Goal: Find specific page/section: Find specific page/section

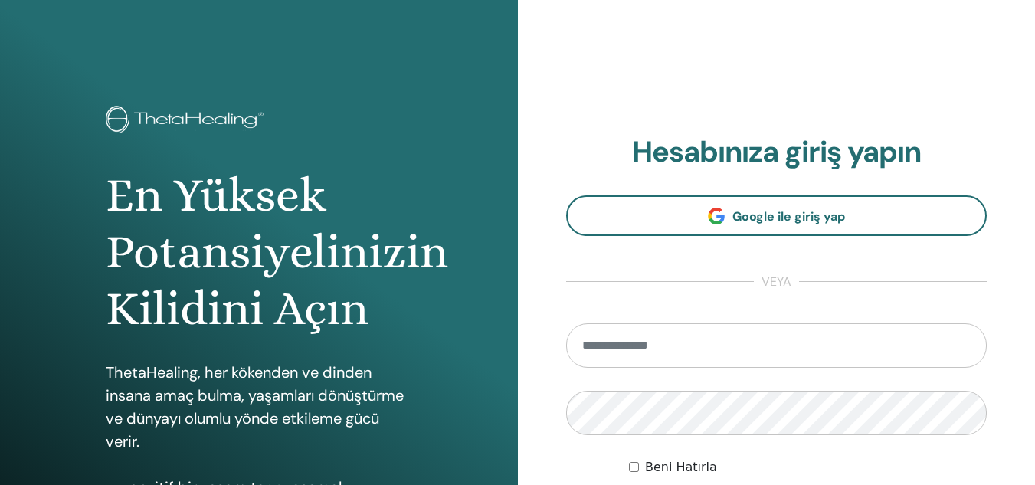
type input "**********"
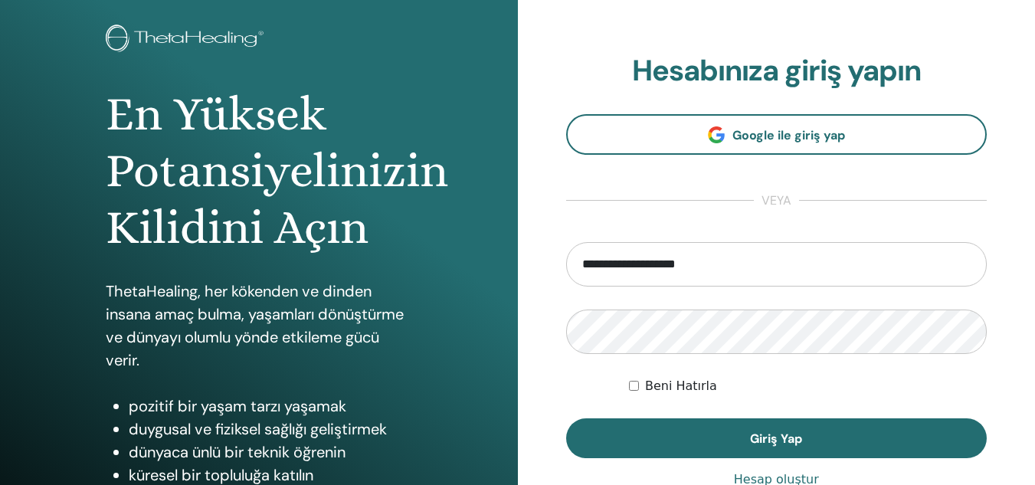
scroll to position [87, 0]
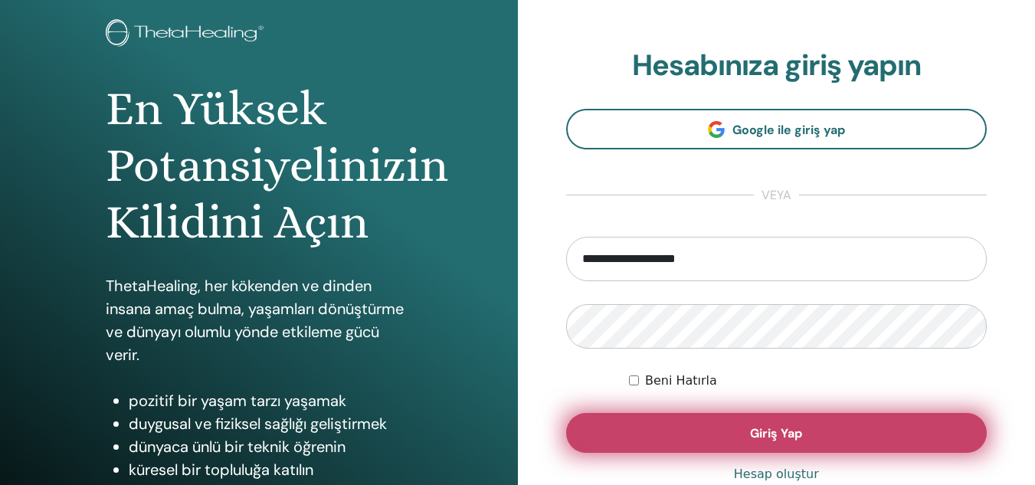
click at [867, 427] on button "Giriş Yap" at bounding box center [776, 433] width 421 height 40
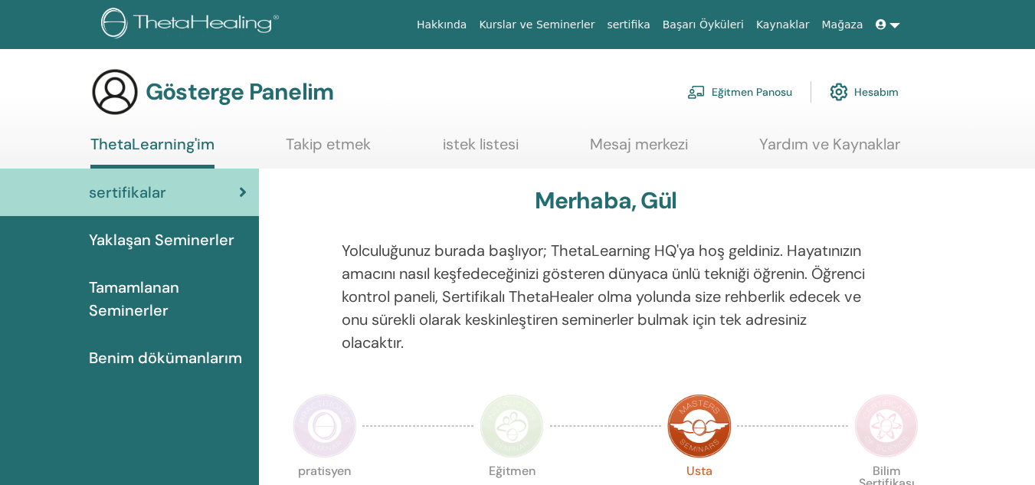
click at [725, 82] on link "Eğitmen Panosu" at bounding box center [739, 92] width 105 height 34
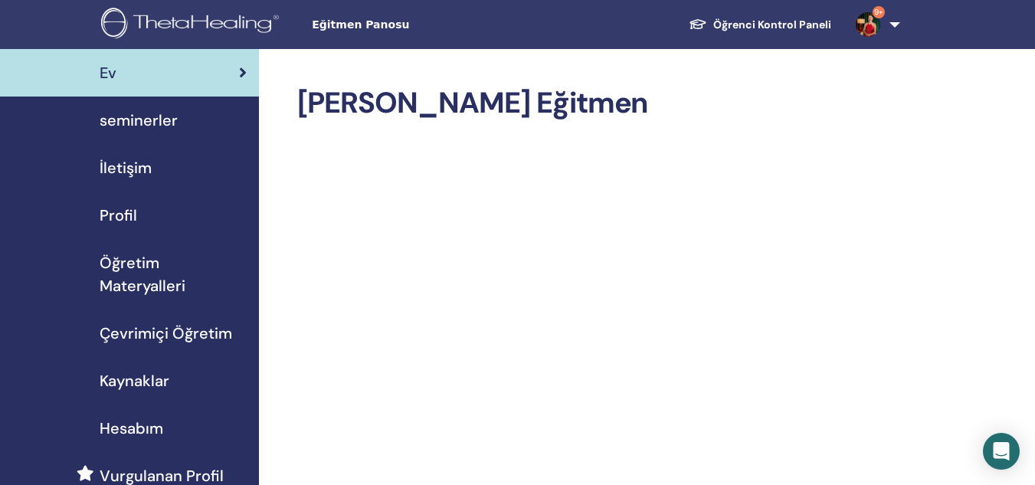
click at [157, 123] on span "seminerler" at bounding box center [139, 120] width 78 height 23
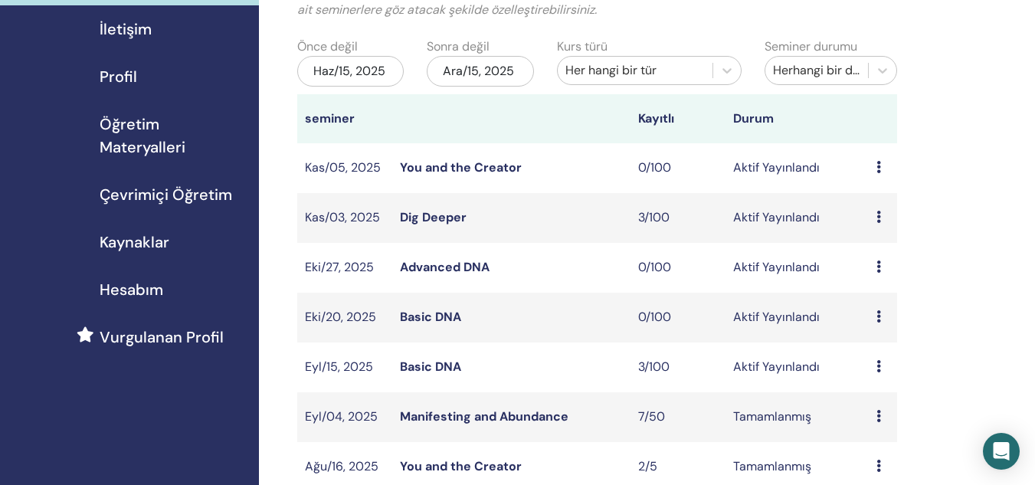
scroll to position [166, 0]
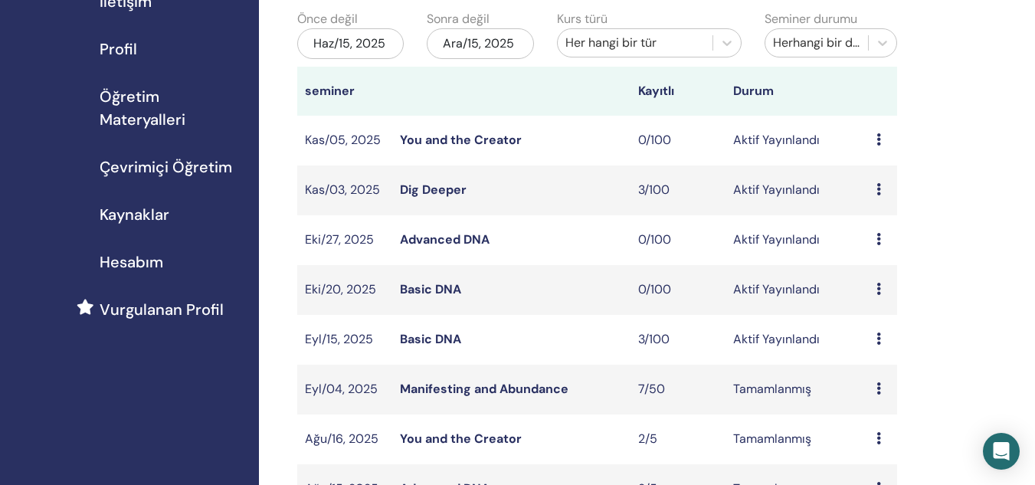
click at [414, 340] on link "Basic DNA" at bounding box center [430, 339] width 61 height 16
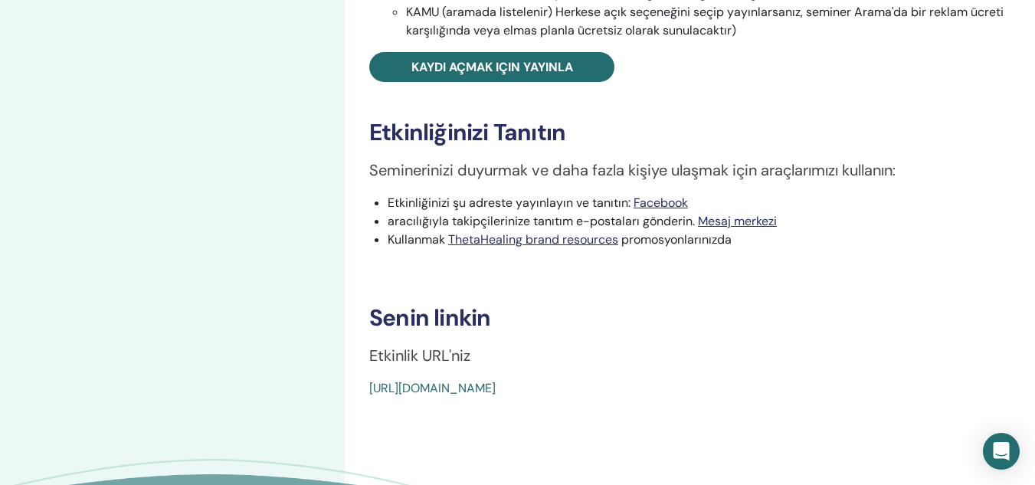
scroll to position [622, 0]
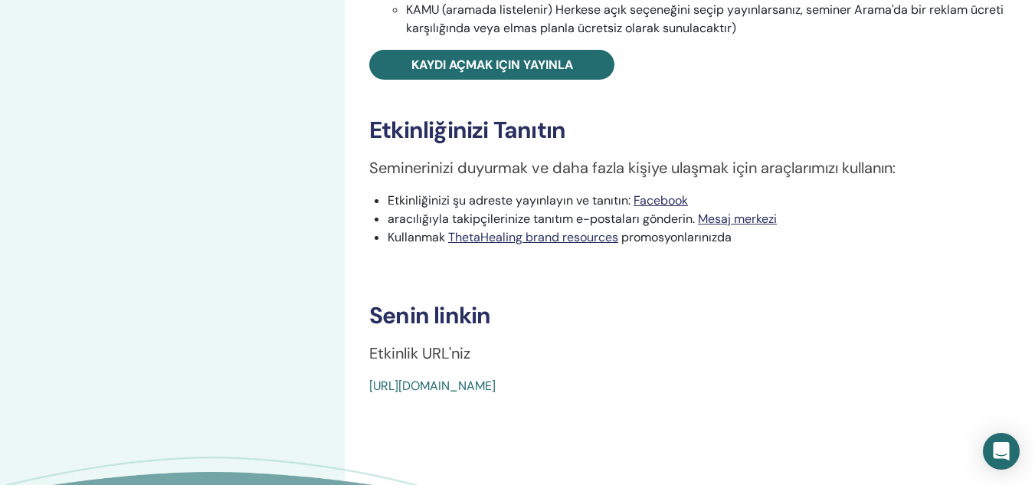
click at [496, 385] on link "[URL][DOMAIN_NAME]" at bounding box center [432, 386] width 126 height 16
